Goal: Transaction & Acquisition: Purchase product/service

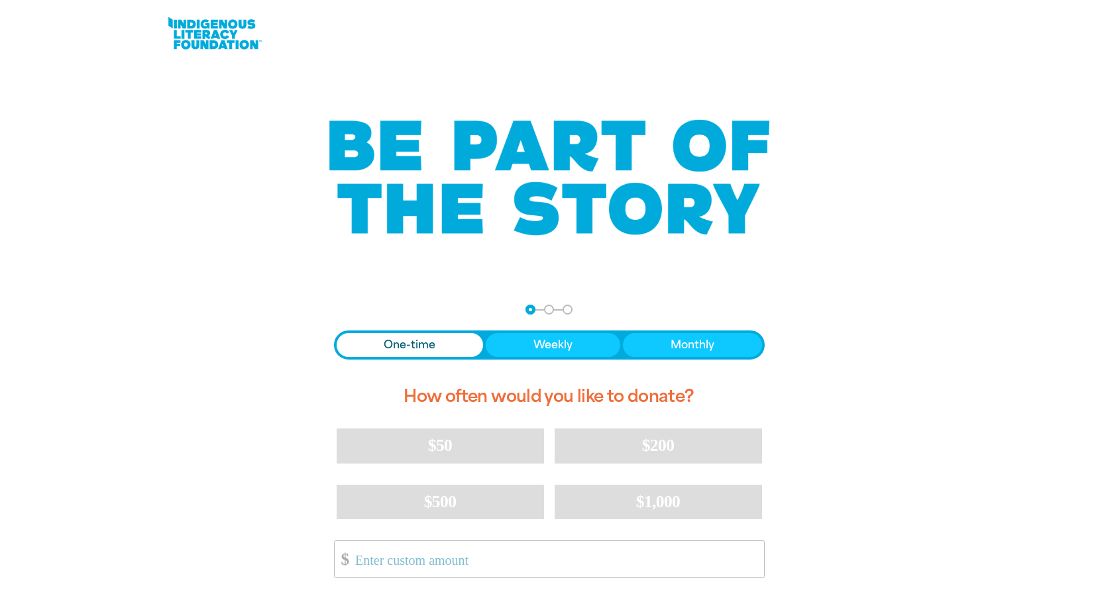
click at [408, 343] on span "One-time" at bounding box center [410, 345] width 52 height 16
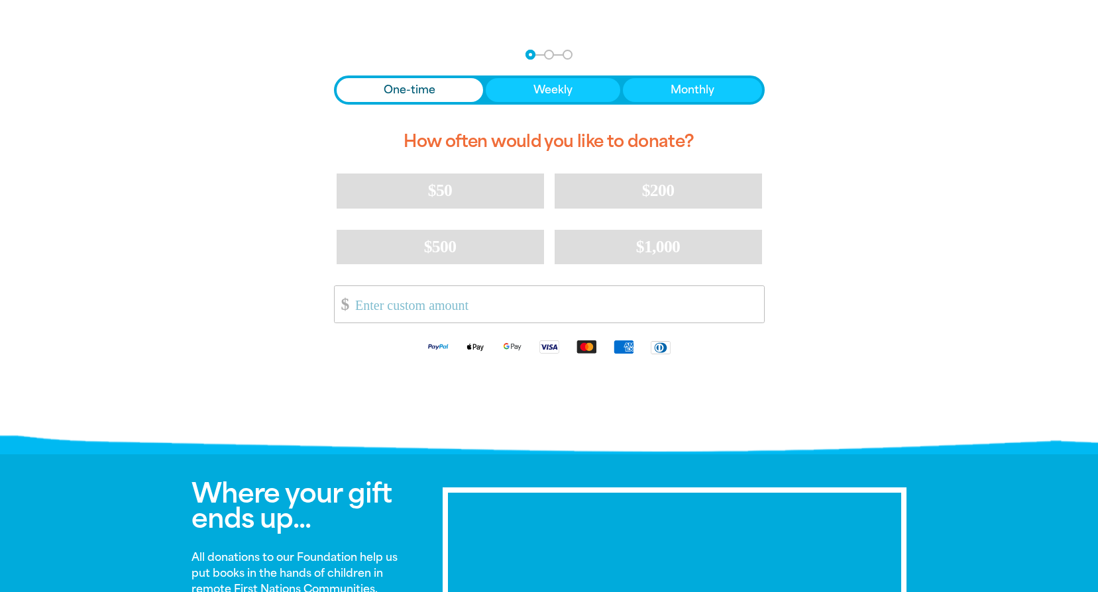
scroll to position [257, 0]
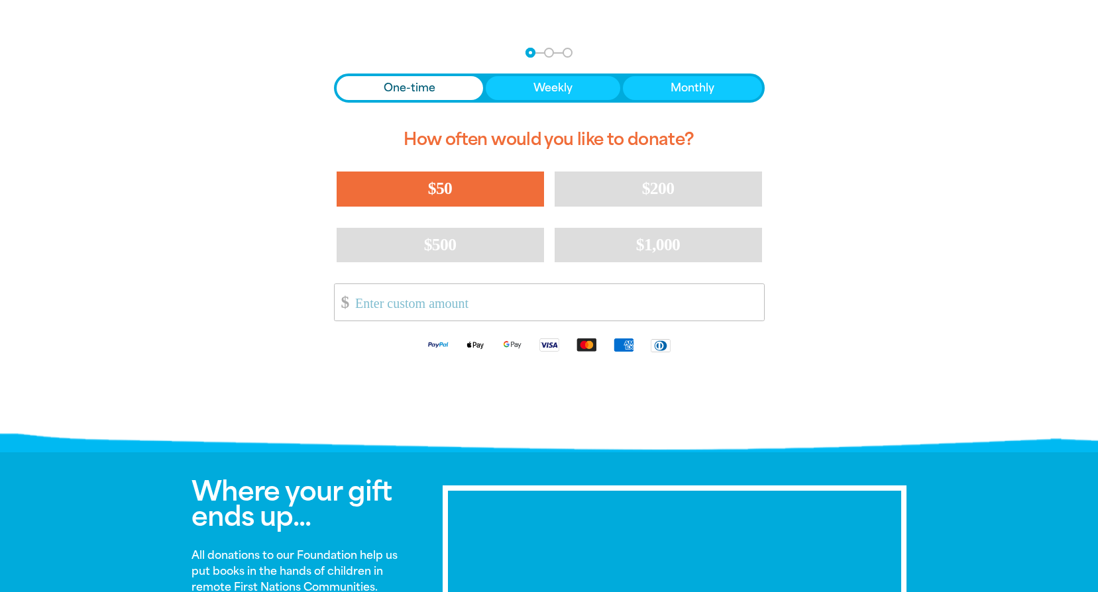
click at [432, 187] on span "$50" at bounding box center [440, 188] width 24 height 19
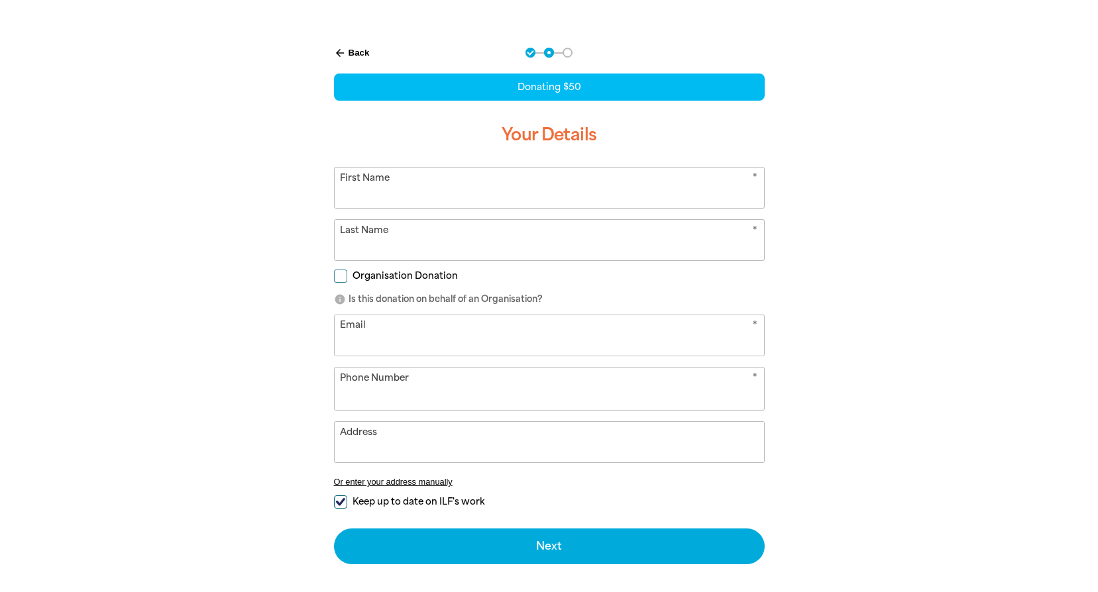
select select "AU"
click at [431, 187] on input "First Name" at bounding box center [549, 188] width 429 height 40
type input "[PERSON_NAME]"
click at [968, 199] on div at bounding box center [549, 339] width 1098 height 616
click at [433, 235] on input "Last Name" at bounding box center [549, 240] width 429 height 40
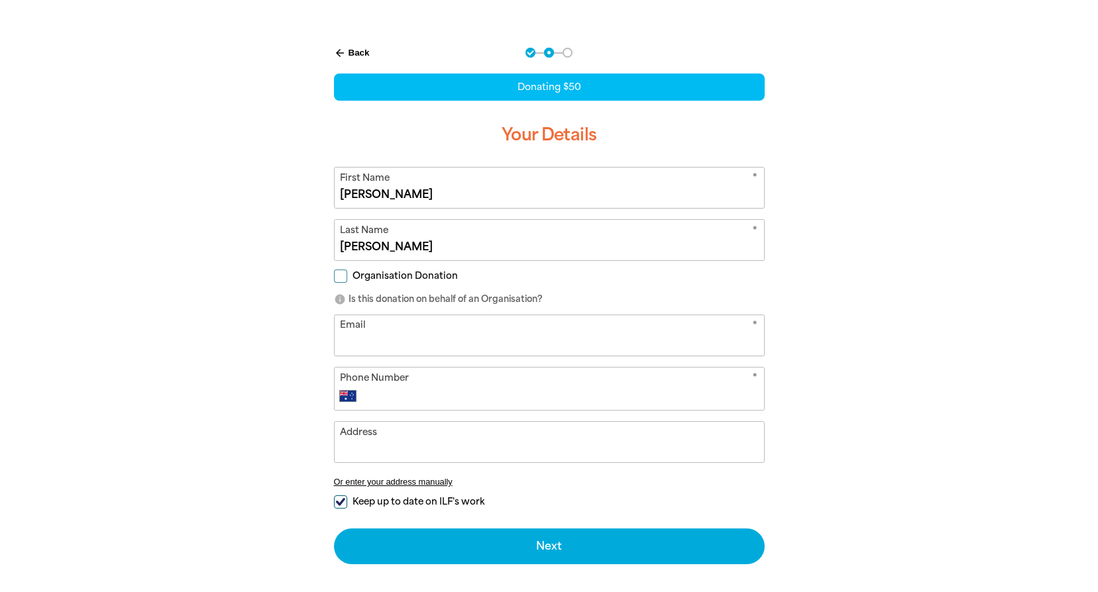
type input "[PERSON_NAME]"
click at [167, 298] on div "arrow_back Back Step 1 Step 2 Step 3 Donating $50 Your Details * First Name [PE…" at bounding box center [549, 339] width 795 height 616
click at [342, 275] on input "Organisation Donation" at bounding box center [340, 276] width 13 height 13
checkbox input "true"
select select "AU"
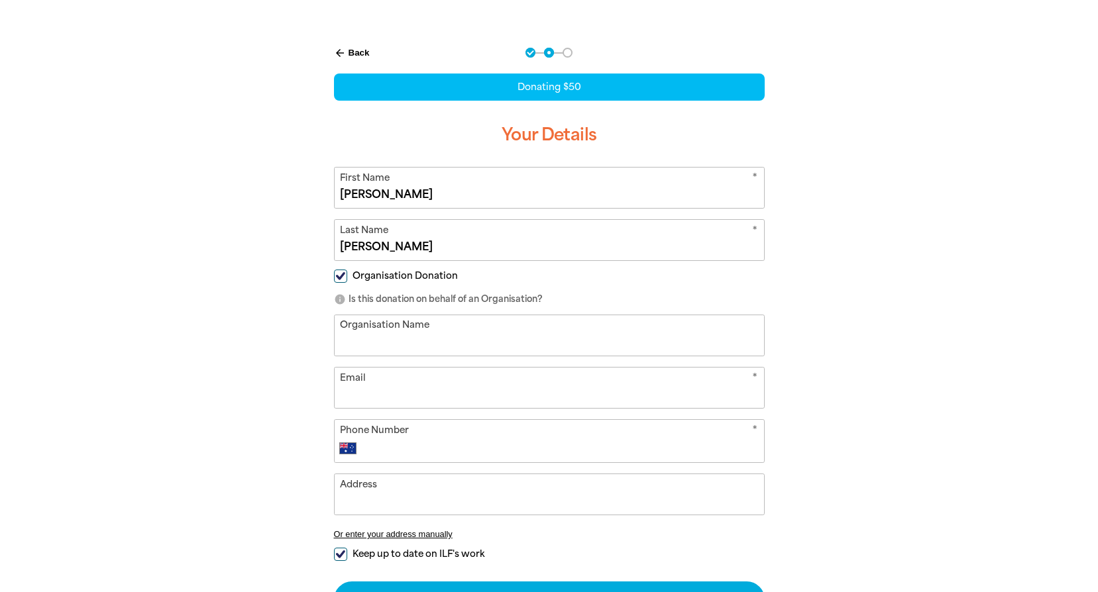
click at [455, 327] on input "Organisation Name" at bounding box center [549, 335] width 429 height 40
type input "Dyno Nobel"
click at [406, 383] on input "Email" at bounding box center [549, 388] width 429 height 40
type input "[PERSON_NAME][EMAIL_ADDRESS][PERSON_NAME][DOMAIN_NAME]"
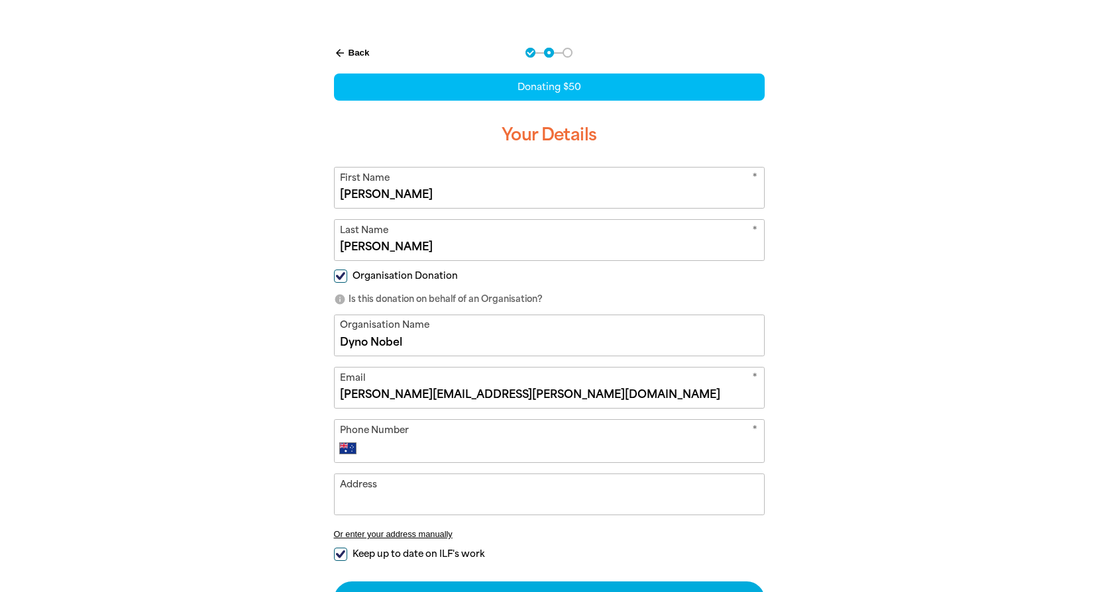
click at [441, 435] on div "* Phone Number International [GEOGRAPHIC_DATA] [GEOGRAPHIC_DATA] [GEOGRAPHIC_DA…" at bounding box center [549, 441] width 431 height 44
click at [441, 453] on input "Phone Number" at bounding box center [562, 449] width 392 height 16
type input "[PHONE_NUMBER]"
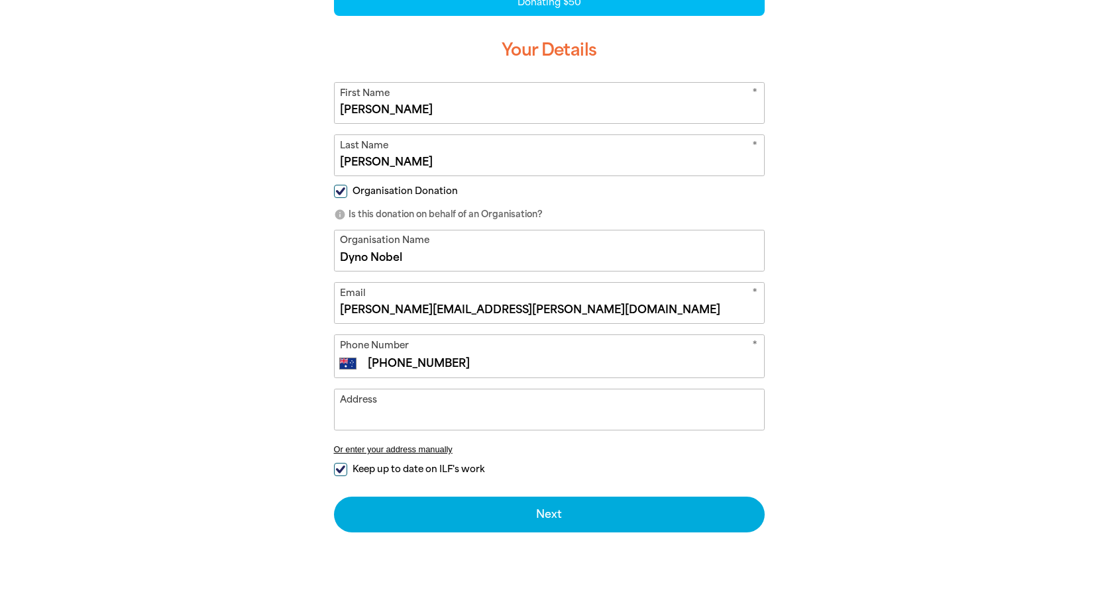
scroll to position [344, 0]
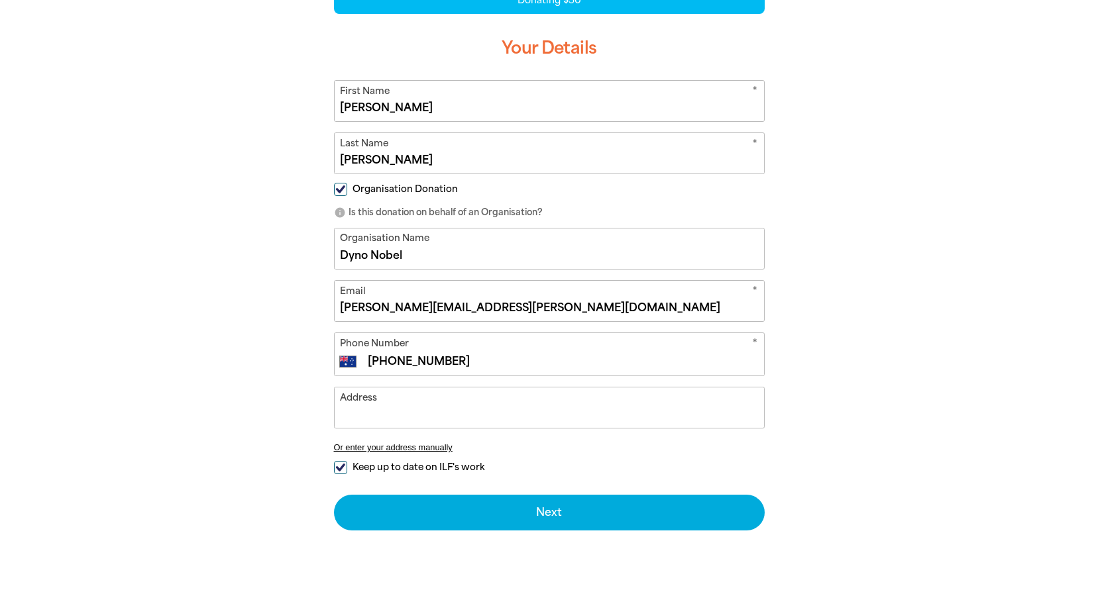
click at [342, 190] on input "Organisation Donation" at bounding box center [340, 189] width 13 height 13
checkbox input "false"
select select "AU"
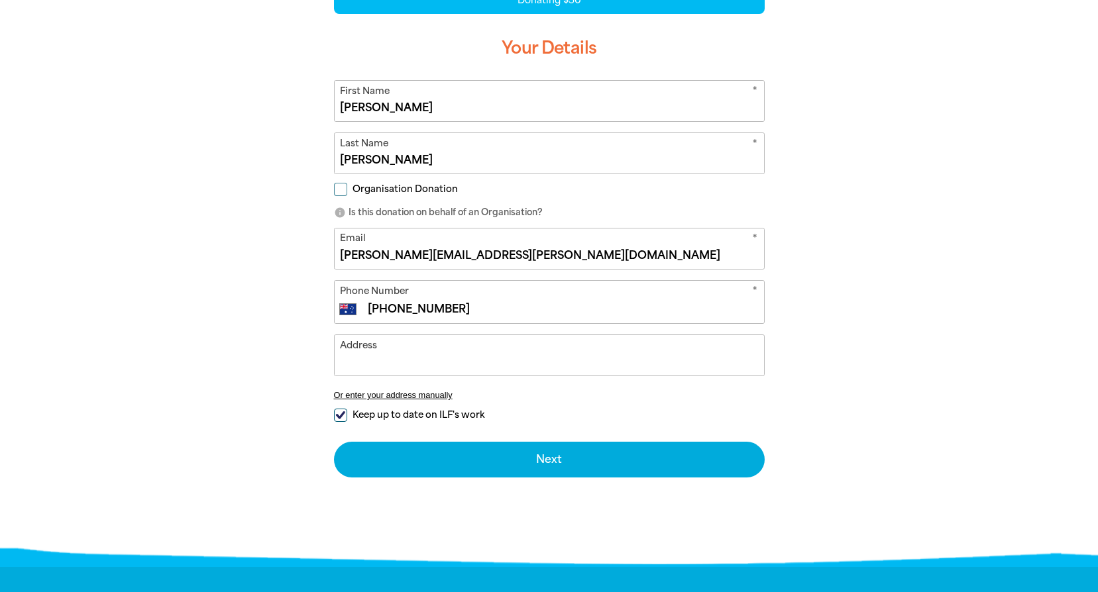
click at [384, 357] on input "Address" at bounding box center [549, 355] width 429 height 40
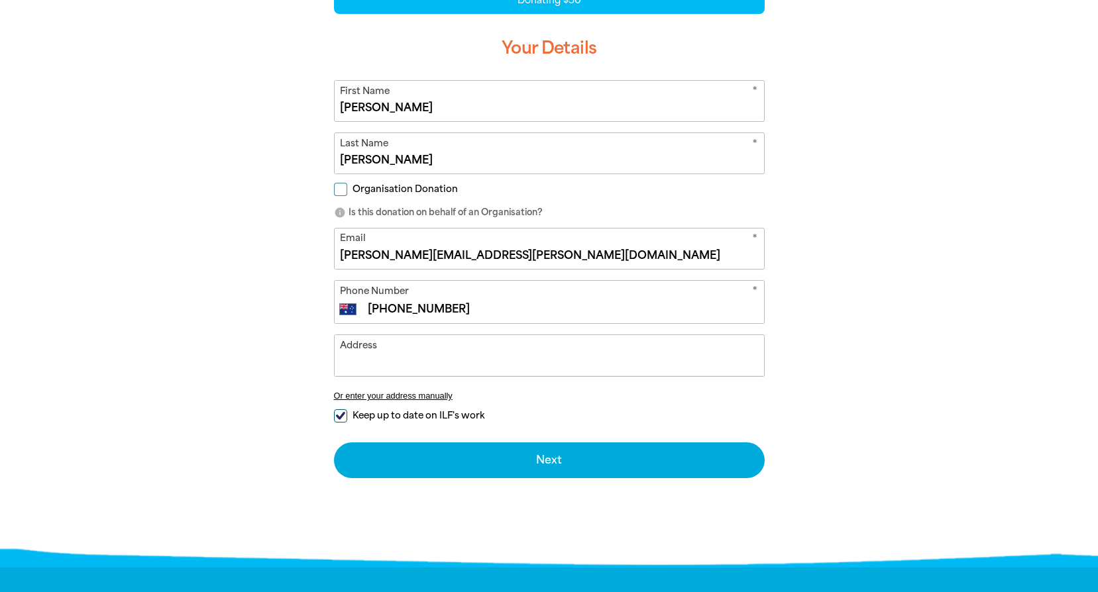
click at [339, 414] on input "Keep up to date on ILF's work" at bounding box center [340, 416] width 13 height 13
checkbox input "false"
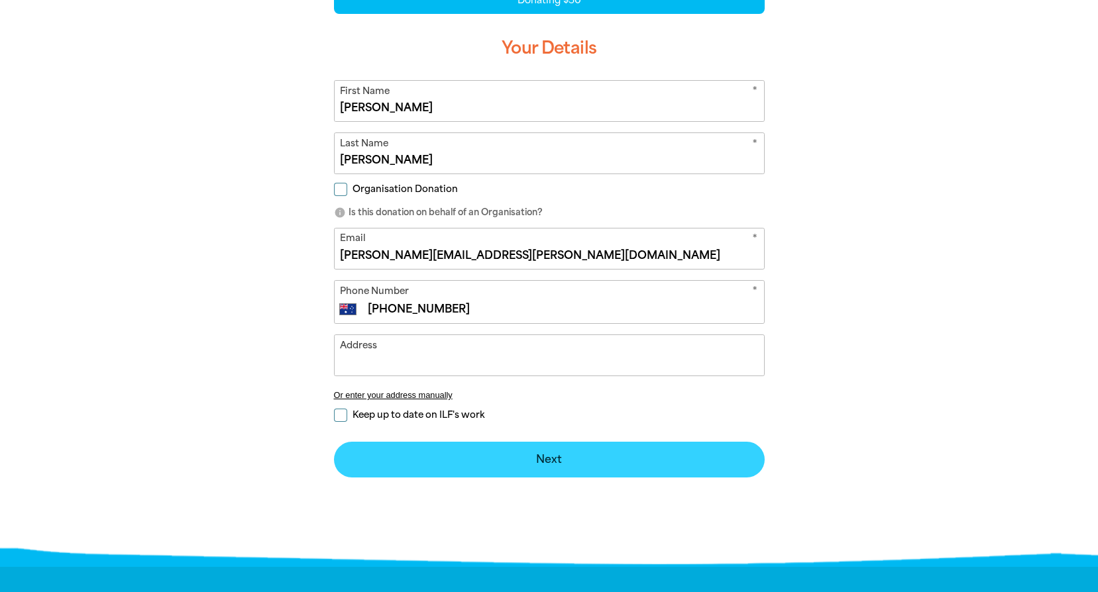
click at [539, 459] on button "Next chevron_right" at bounding box center [549, 460] width 431 height 36
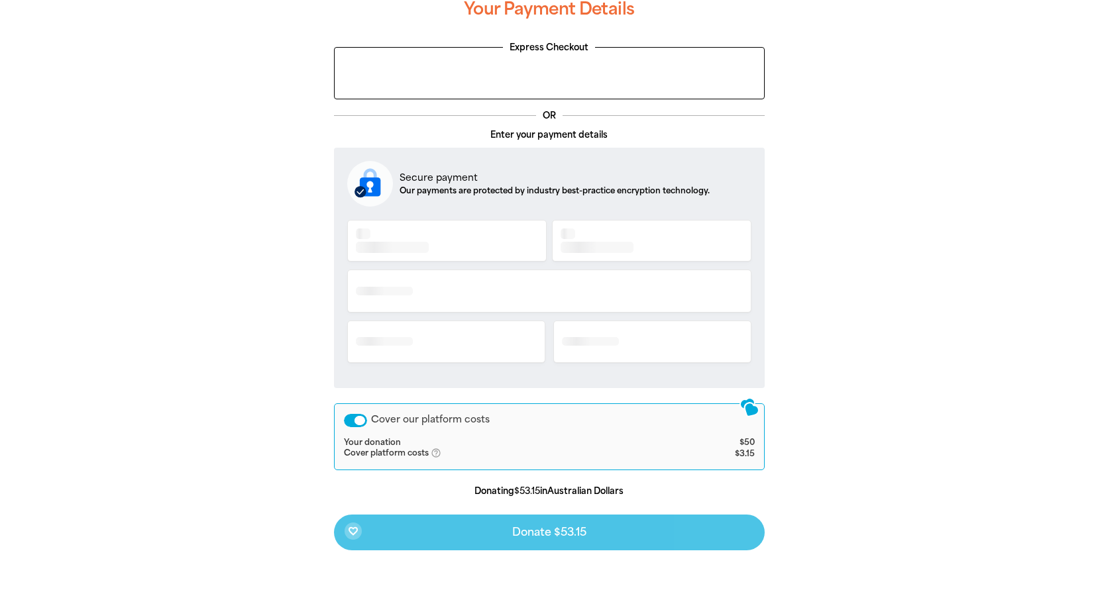
scroll to position [267, 0]
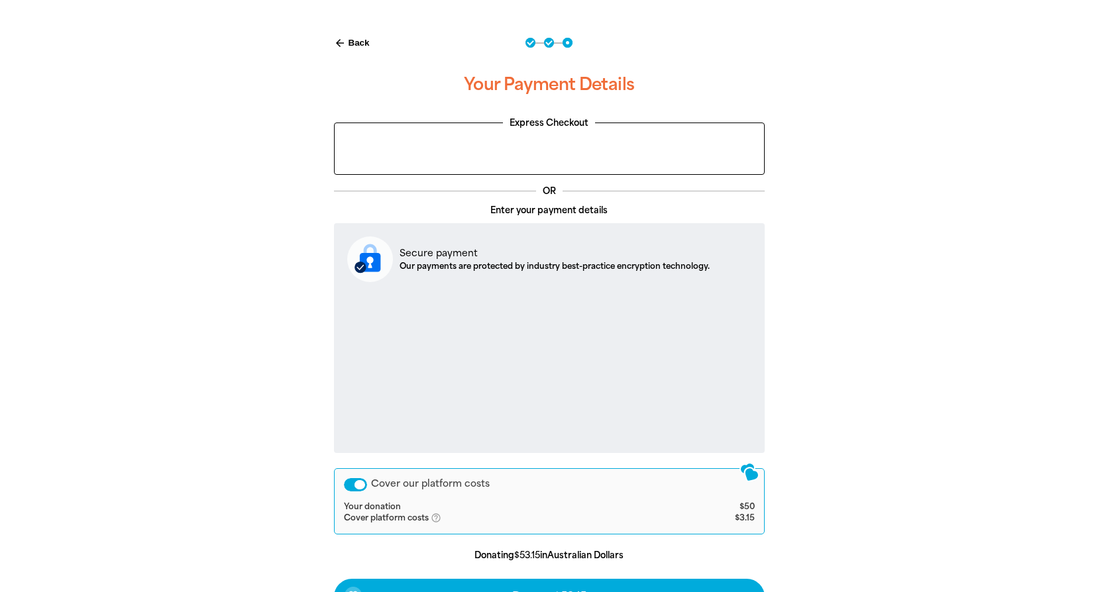
click at [953, 414] on div at bounding box center [549, 359] width 1098 height 676
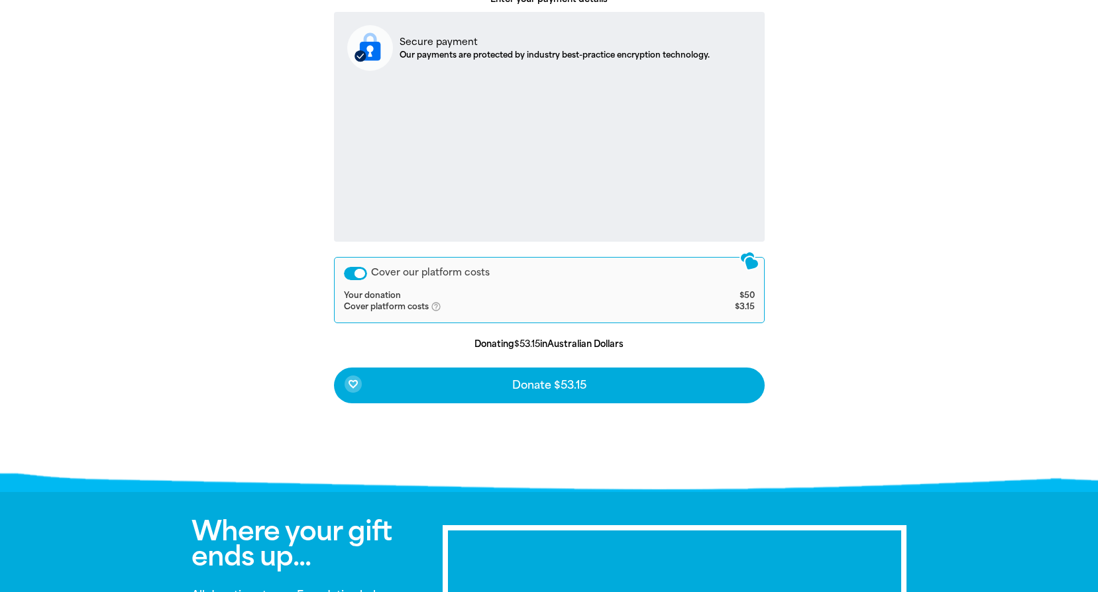
scroll to position [484, 0]
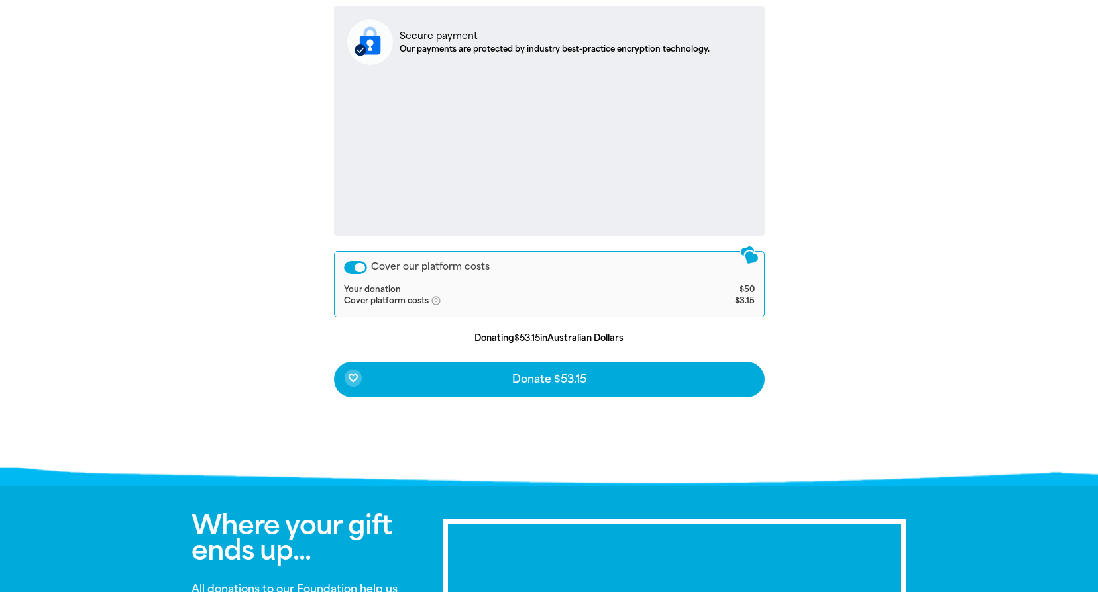
click at [347, 267] on div "Cover our platform costs" at bounding box center [355, 267] width 23 height 13
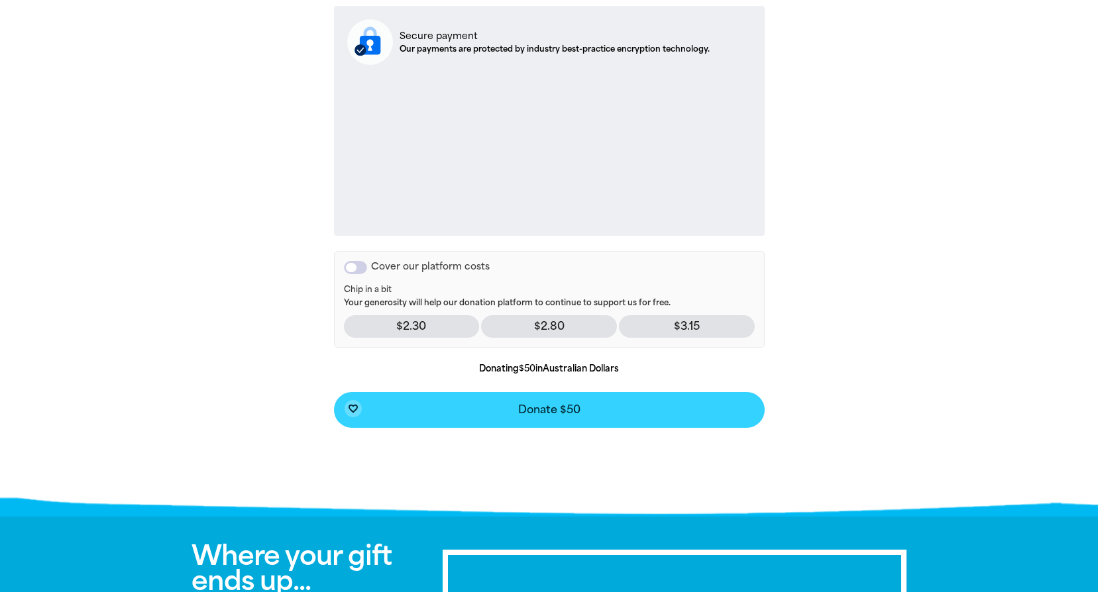
click at [541, 410] on span "Donate $50" at bounding box center [549, 410] width 62 height 11
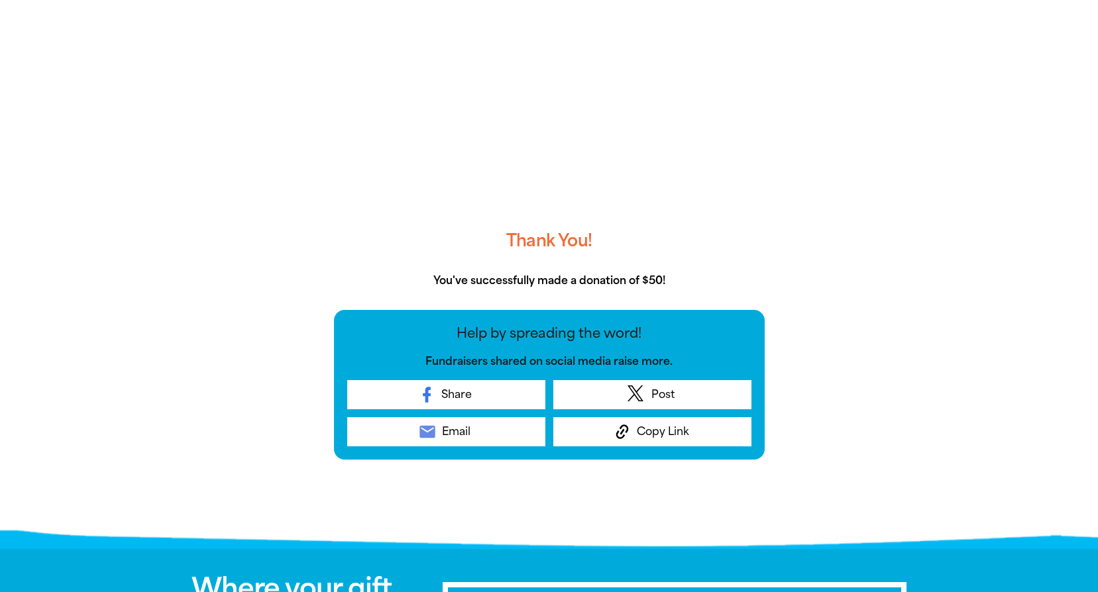
scroll to position [0, 0]
